Goal: Navigation & Orientation: Find specific page/section

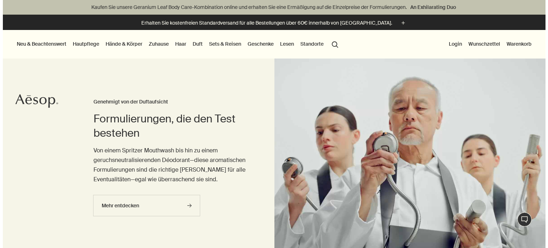
scroll to position [14, 0]
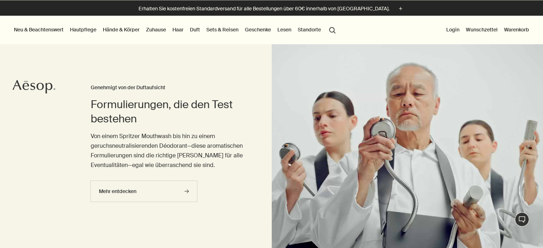
click at [85, 28] on link "Hautpflege" at bounding box center [82, 29] width 29 height 9
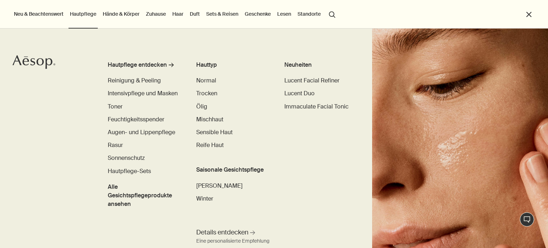
click at [156, 13] on link "Zuhause" at bounding box center [155, 13] width 23 height 9
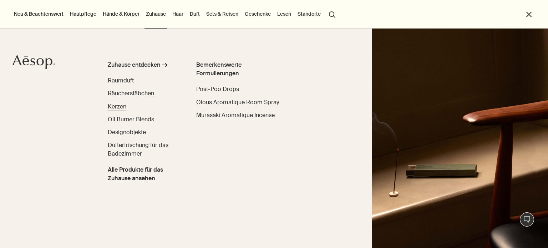
click at [121, 103] on span "Kerzen" at bounding box center [117, 106] width 19 height 7
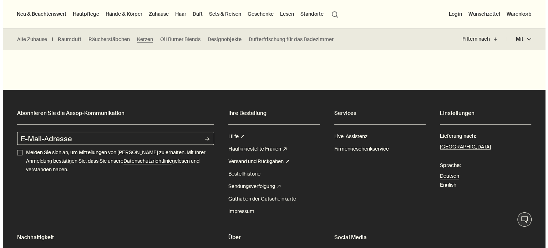
scroll to position [656, 0]
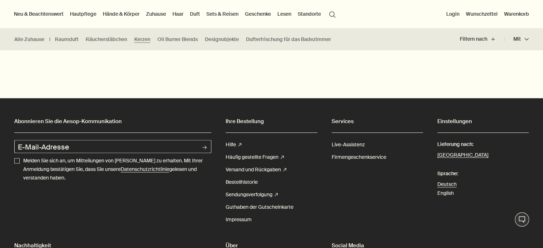
click at [156, 12] on link "Zuhause" at bounding box center [155, 13] width 23 height 9
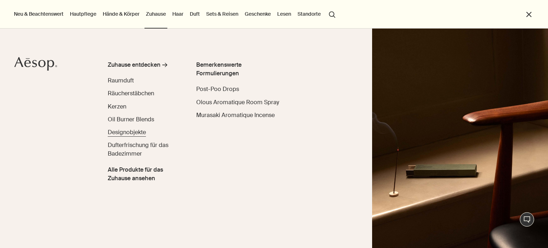
click at [131, 130] on span "Designobjekte" at bounding box center [127, 131] width 38 height 7
